Goal: Information Seeking & Learning: Check status

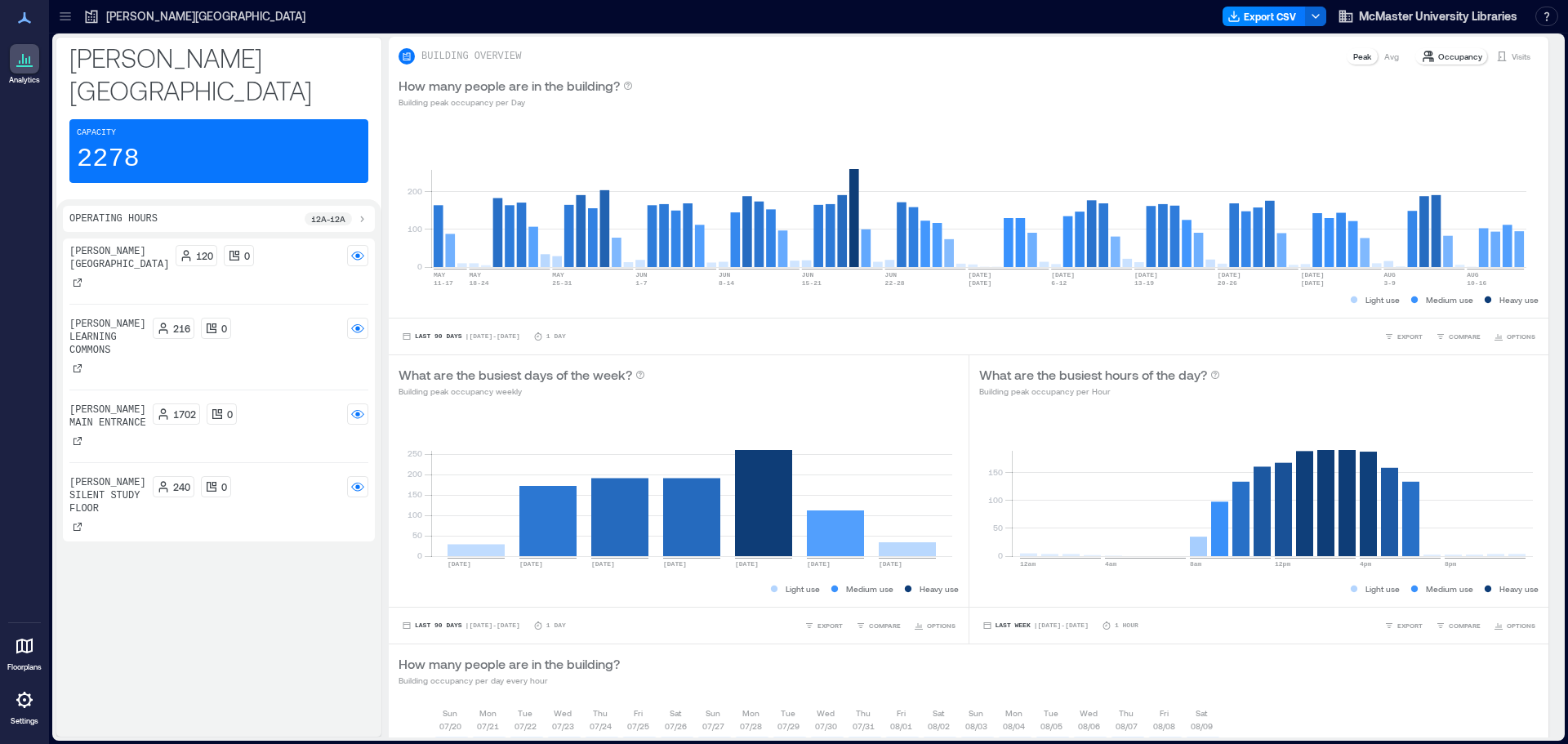
click at [131, 476] on div "[PERSON_NAME] Silent Study Floor" at bounding box center [108, 505] width 77 height 59
click at [63, 18] on icon at bounding box center [66, 17] width 17 height 17
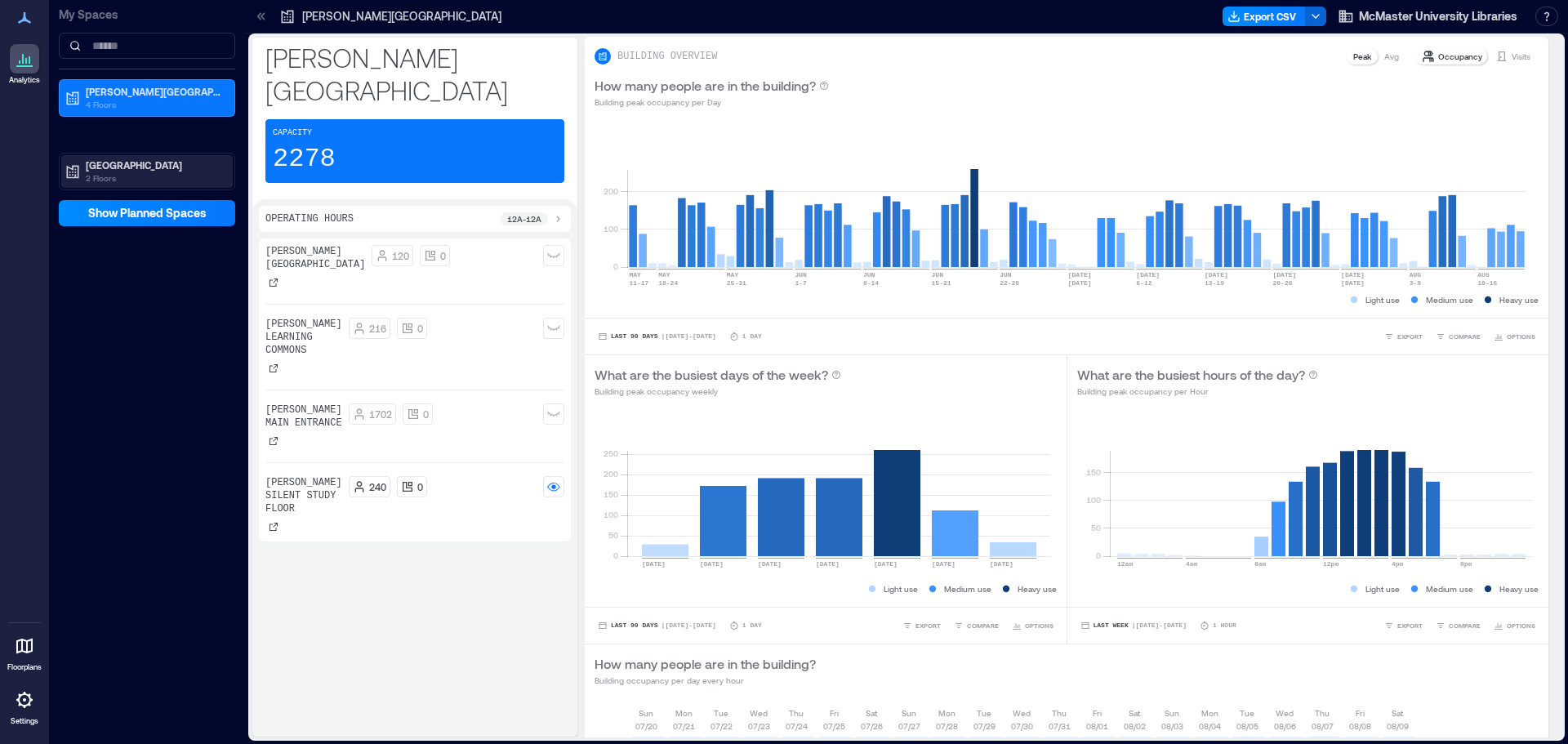
click at [133, 169] on p "[GEOGRAPHIC_DATA]" at bounding box center [154, 165] width 138 height 13
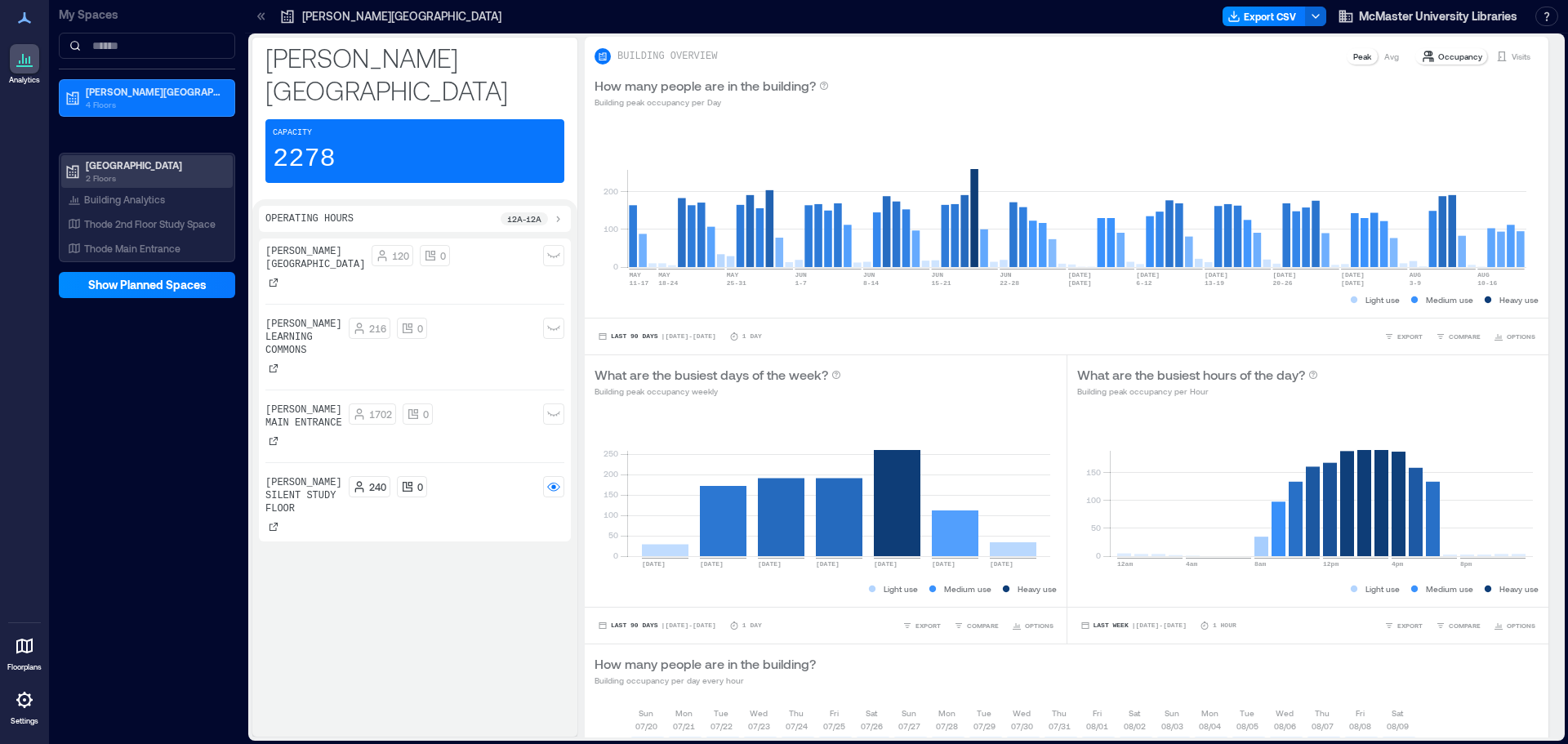
click at [121, 173] on p "2 Floors" at bounding box center [154, 178] width 138 height 13
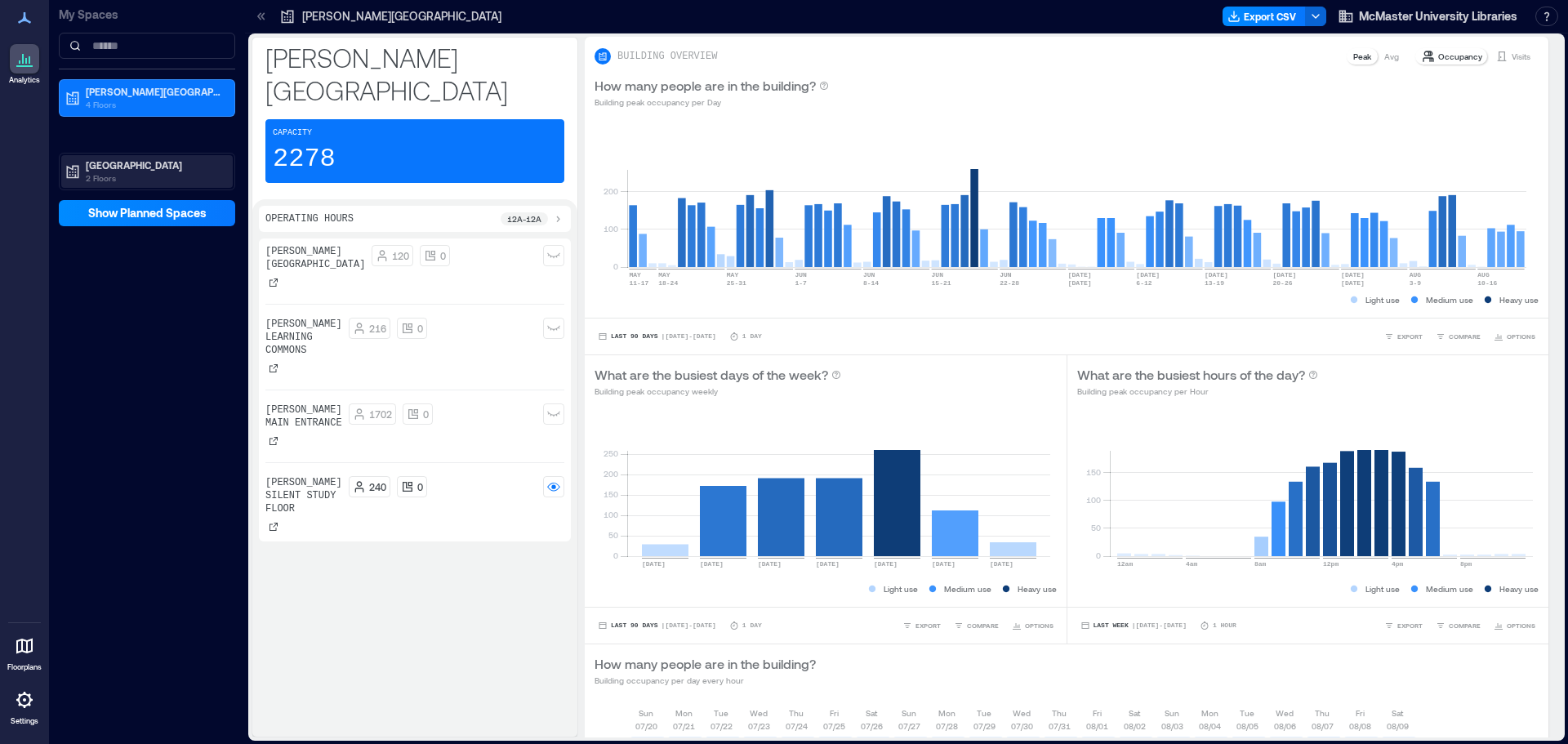
click at [144, 160] on p "[GEOGRAPHIC_DATA]" at bounding box center [154, 165] width 138 height 13
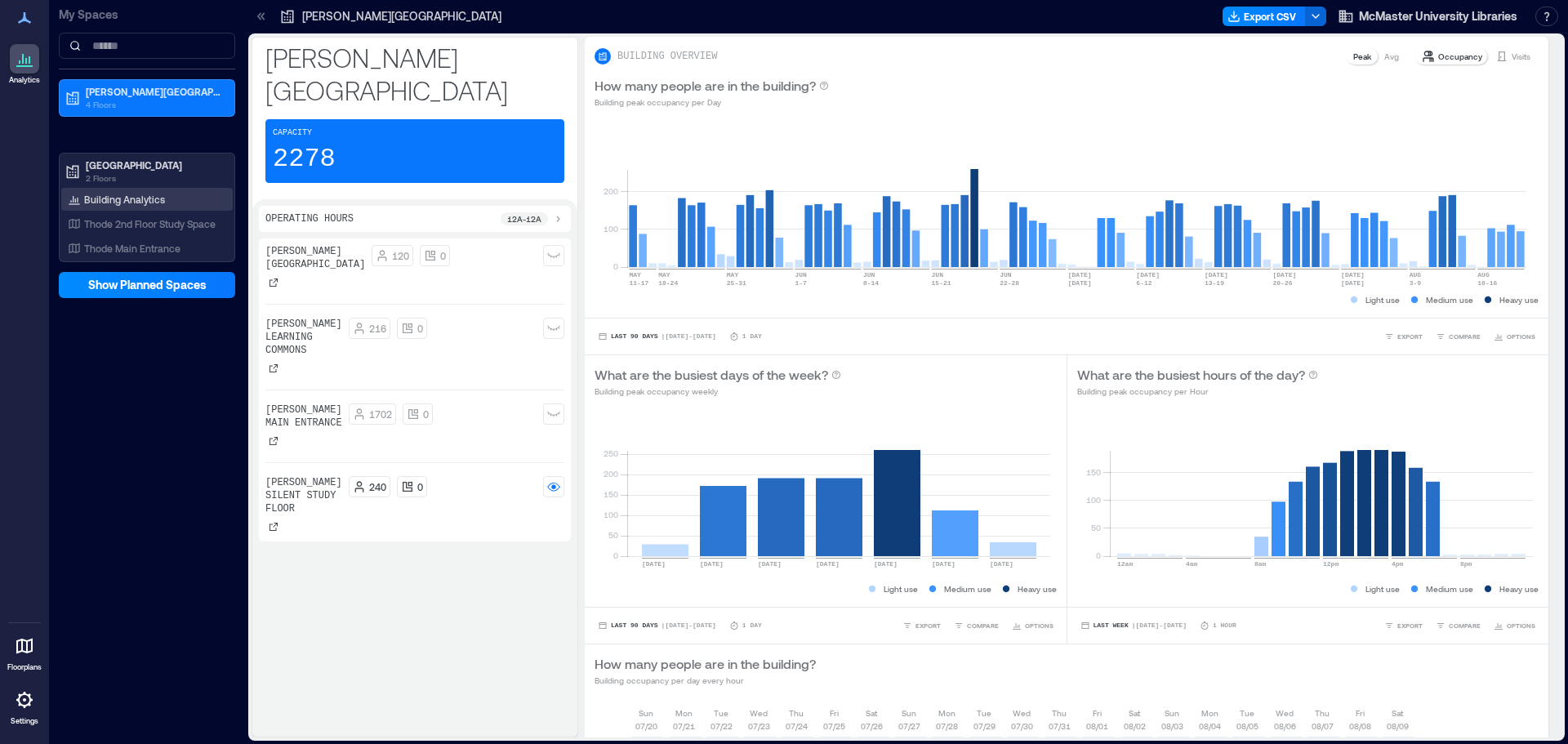
click at [111, 201] on p "Building Analytics" at bounding box center [124, 199] width 81 height 13
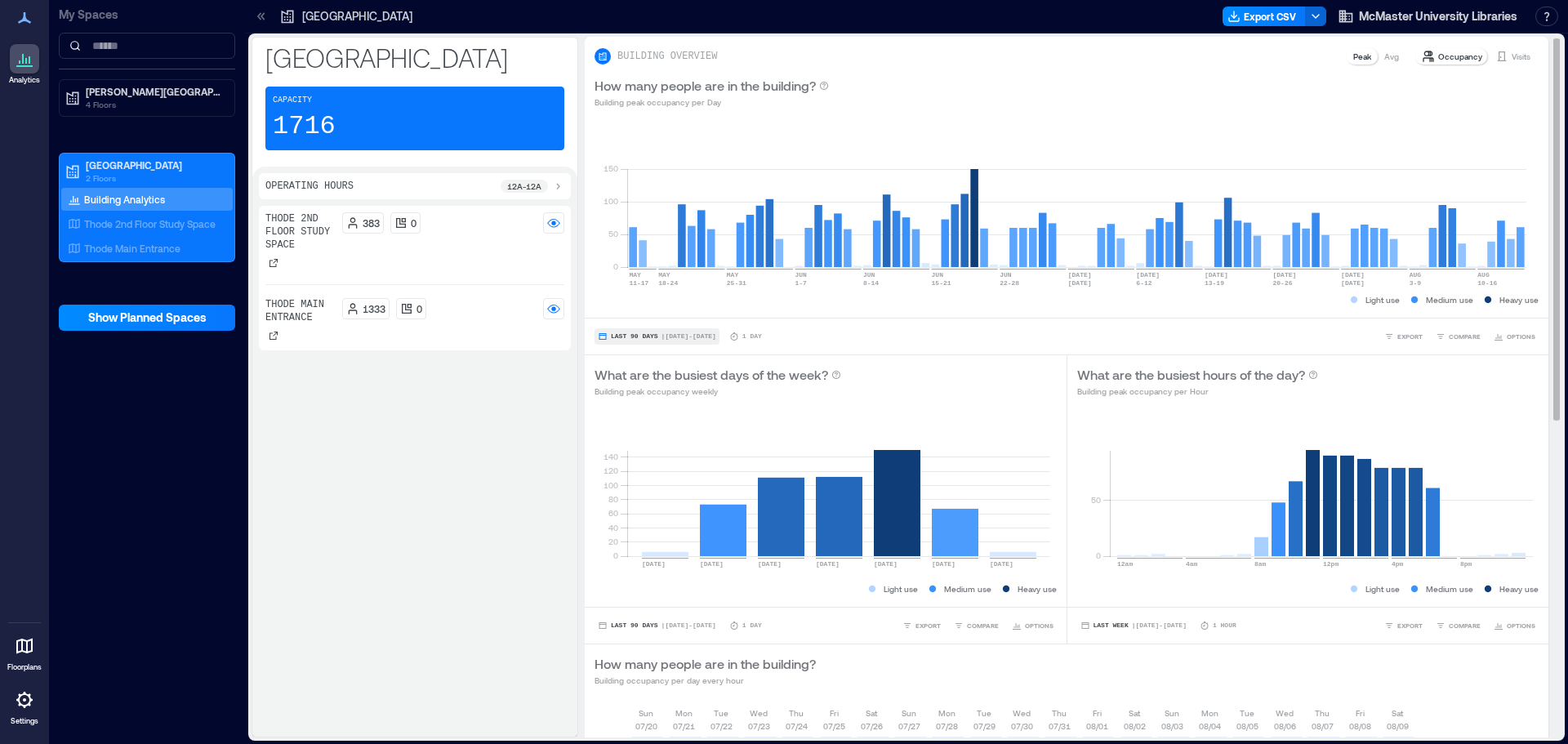
click at [683, 336] on span "| [DATE] - [DATE]" at bounding box center [689, 336] width 55 height 0
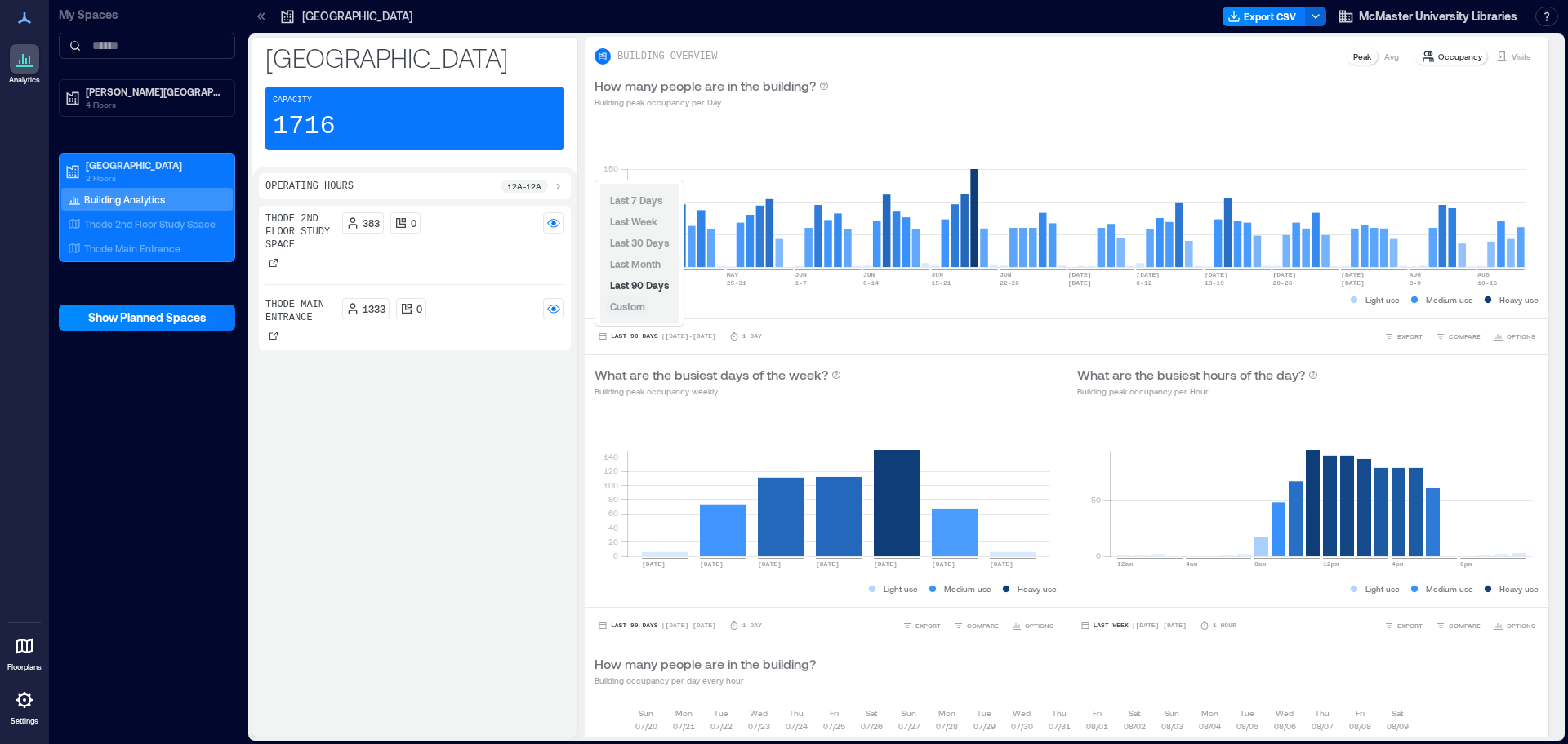
click at [621, 309] on span "Custom" at bounding box center [628, 306] width 35 height 12
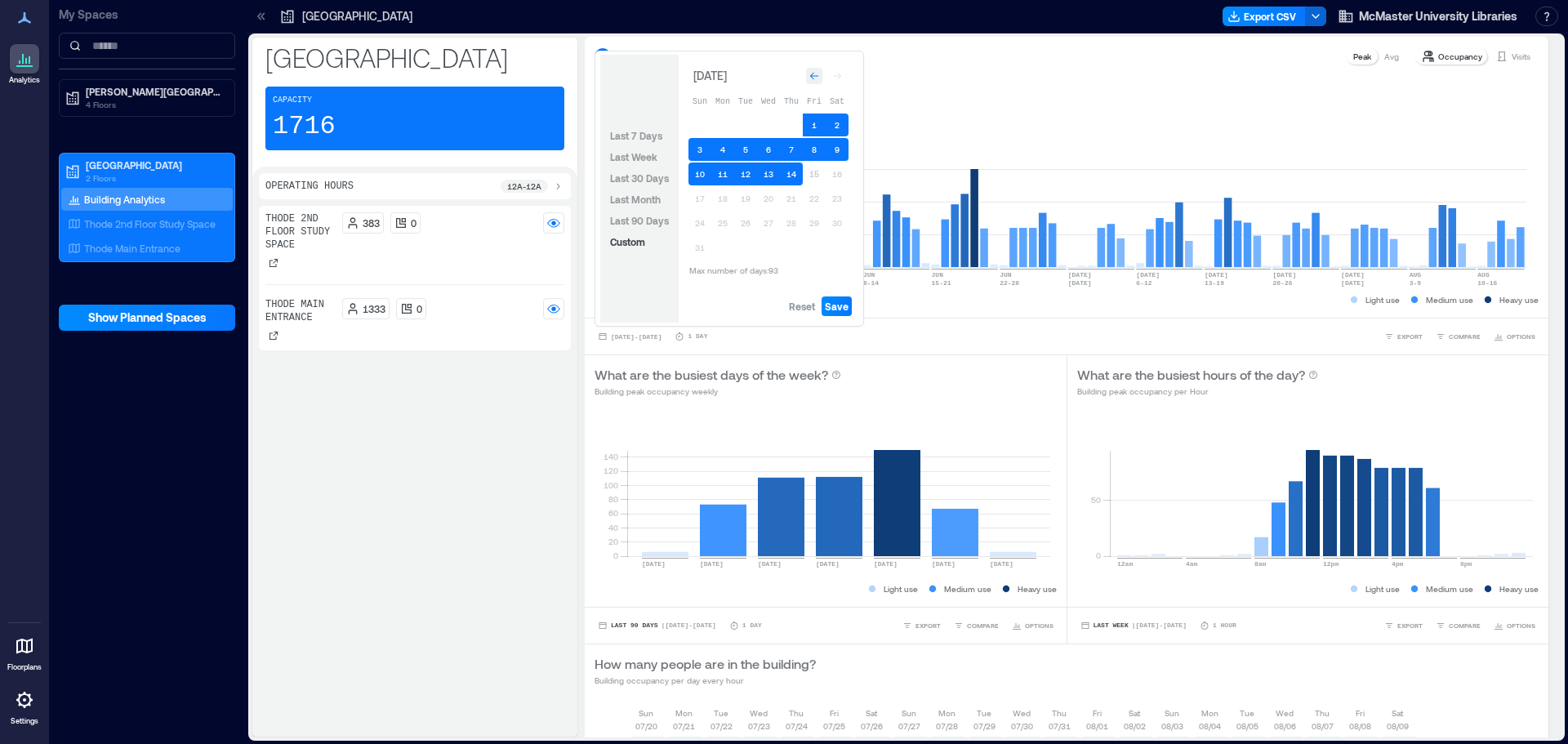
click at [814, 76] on icon "Go to previous month" at bounding box center [815, 76] width 8 height 8
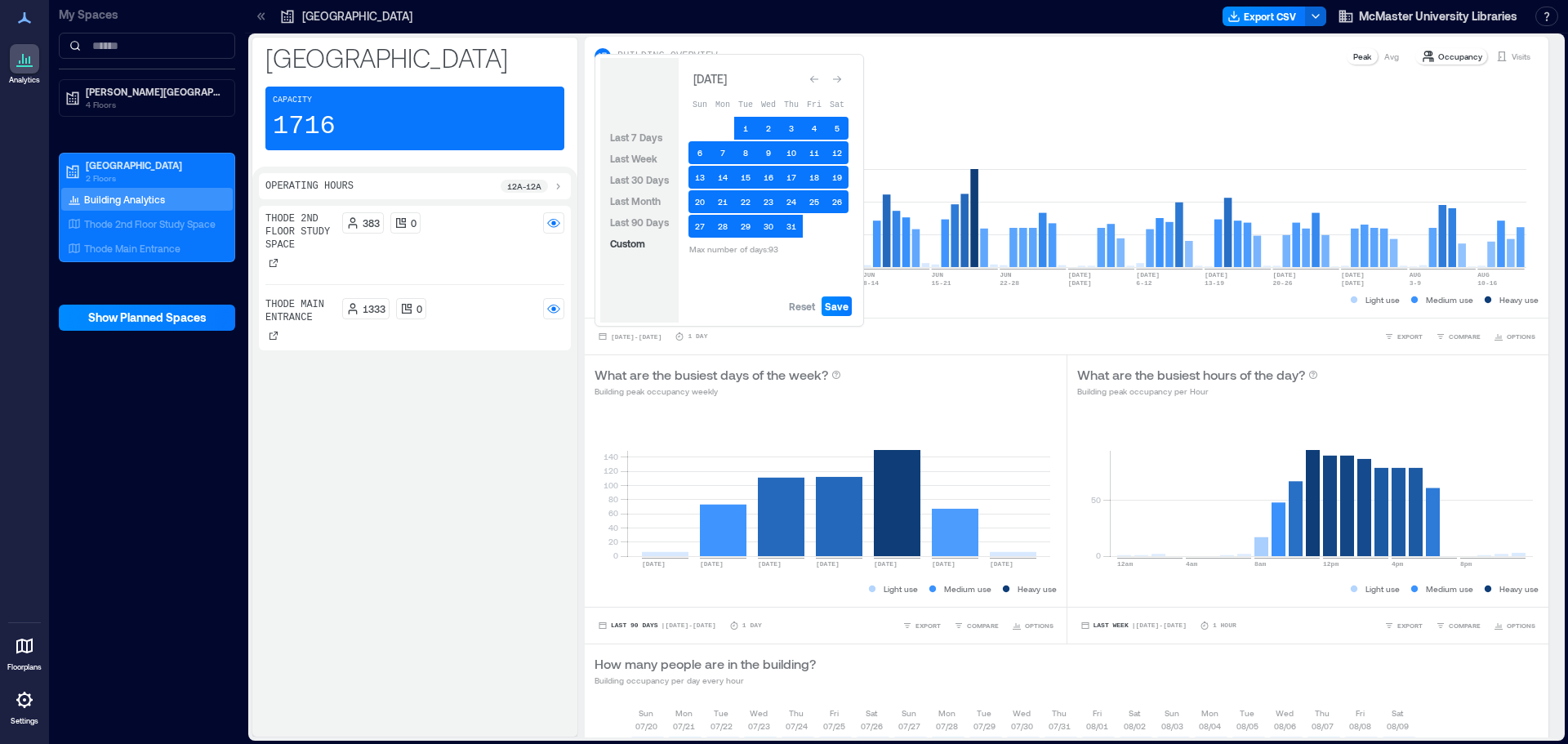
click at [814, 76] on icon "Go to previous month" at bounding box center [815, 79] width 10 height 10
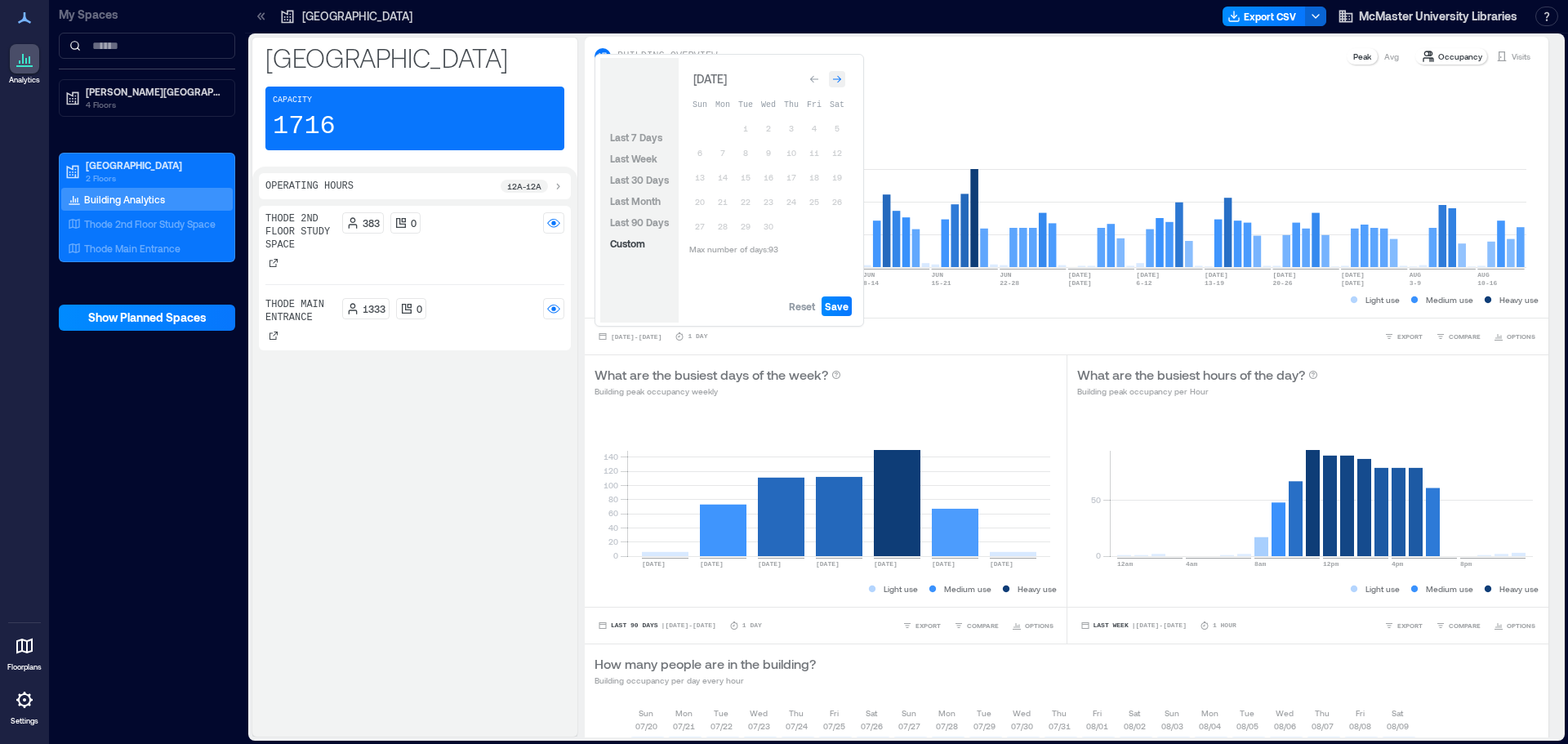
click at [832, 83] on div "Go to next month" at bounding box center [837, 79] width 17 height 17
click at [775, 172] on button "14" at bounding box center [768, 177] width 23 height 23
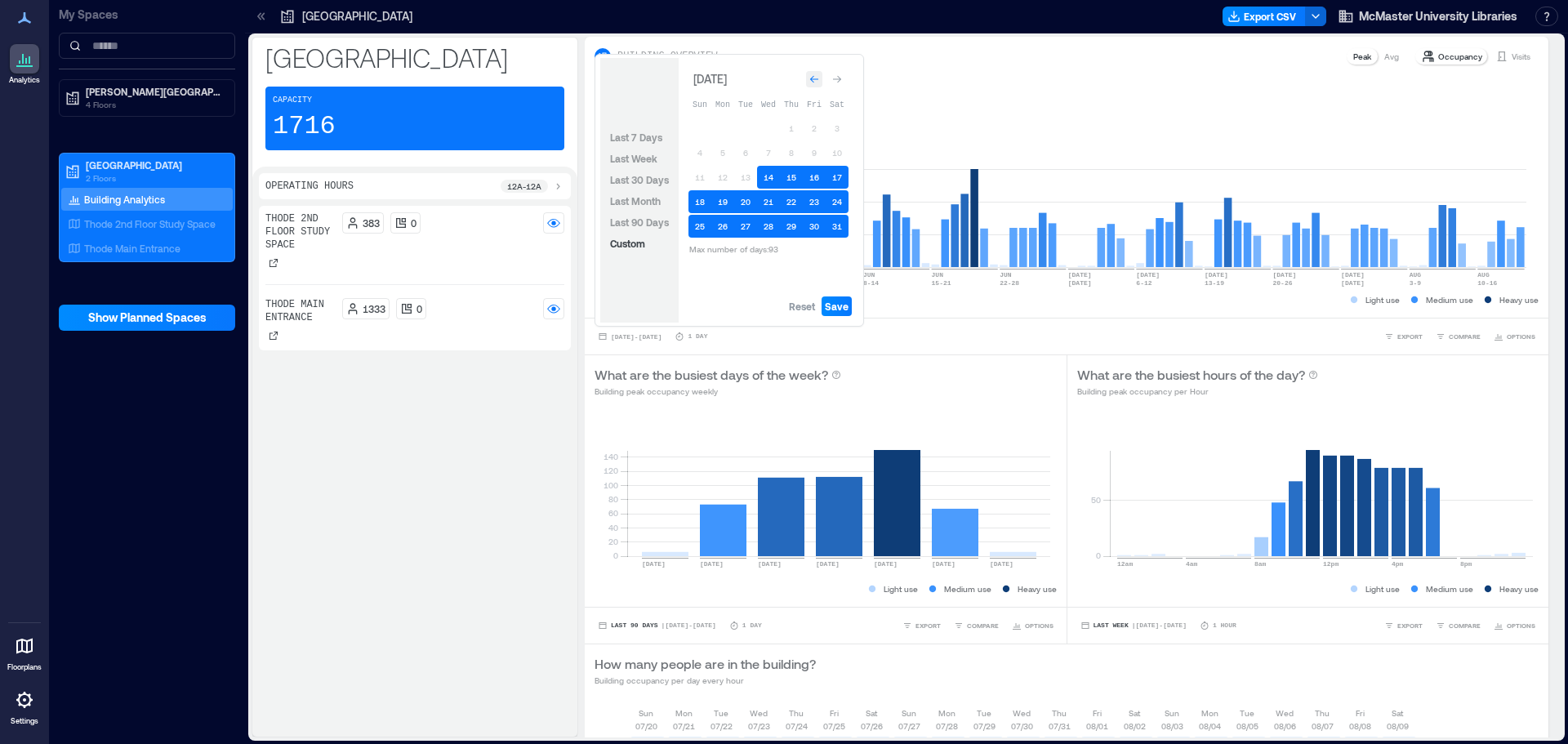
click at [811, 83] on icon "Go to previous month" at bounding box center [815, 79] width 10 height 10
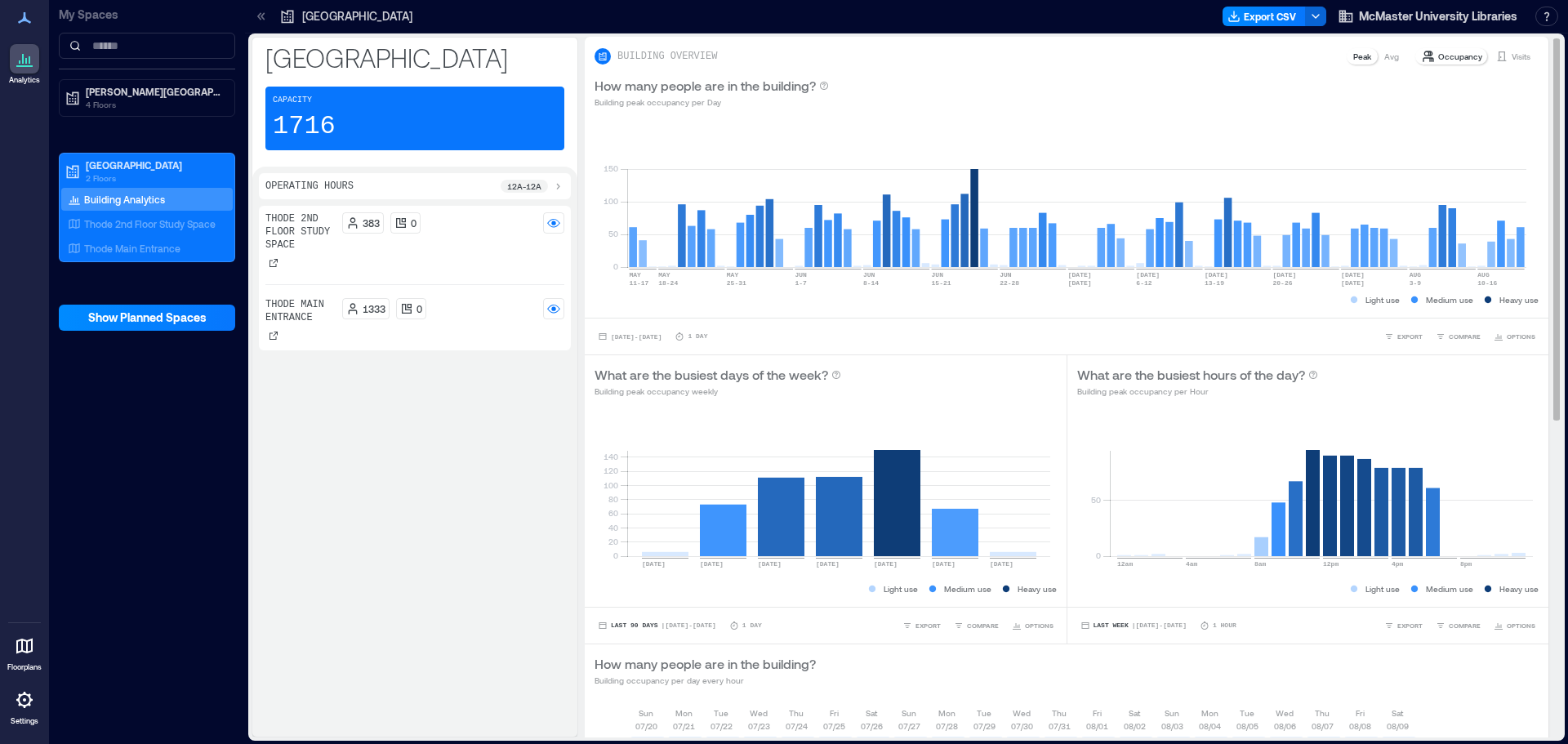
click at [955, 121] on div "0 50 100 150 [DATE]-[DATE] [DATE]-[DATE] [DATE]-[DATE] [DATE]-[DATE] [DATE]-[DA…" at bounding box center [1067, 218] width 964 height 199
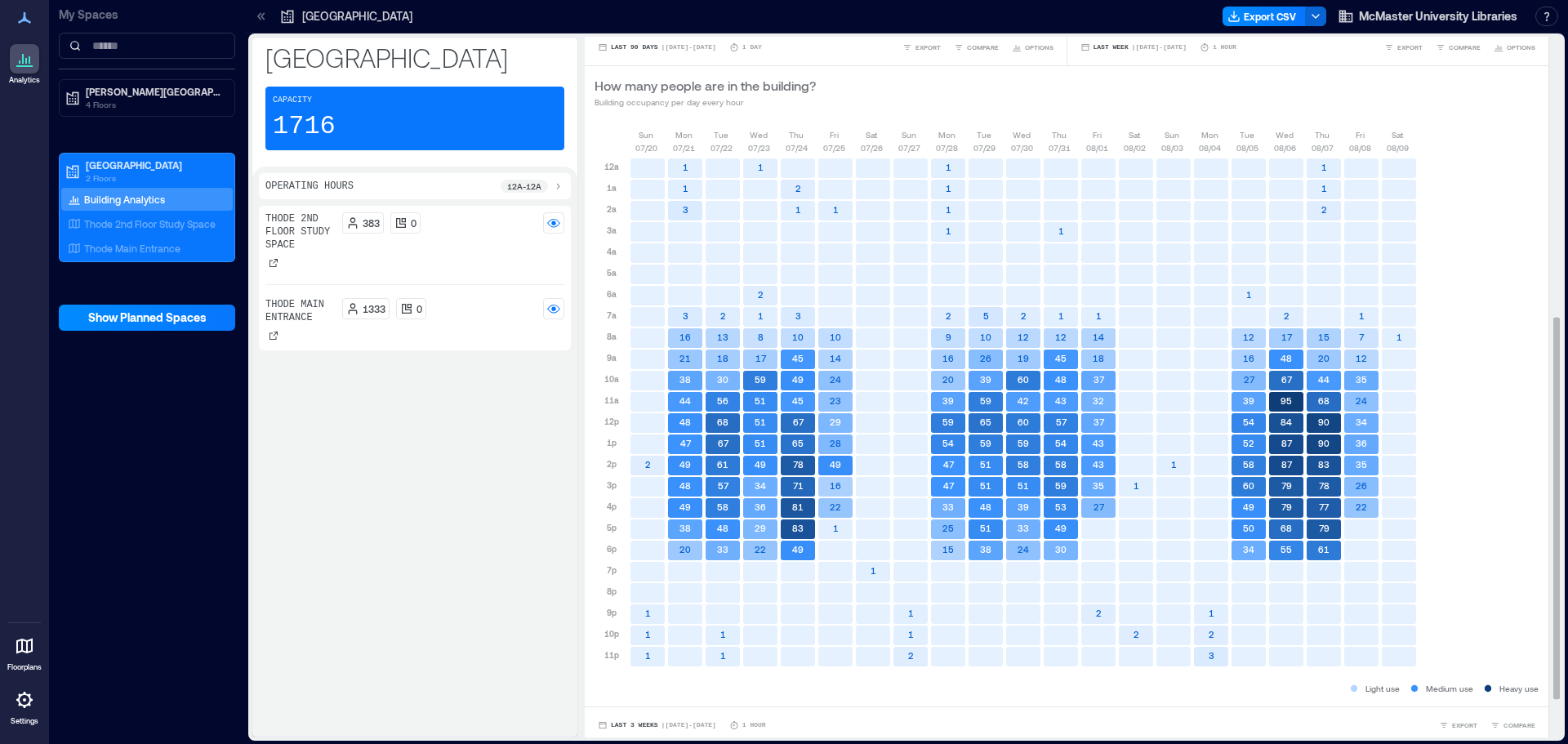
scroll to position [584, 0]
